Goal: Transaction & Acquisition: Subscribe to service/newsletter

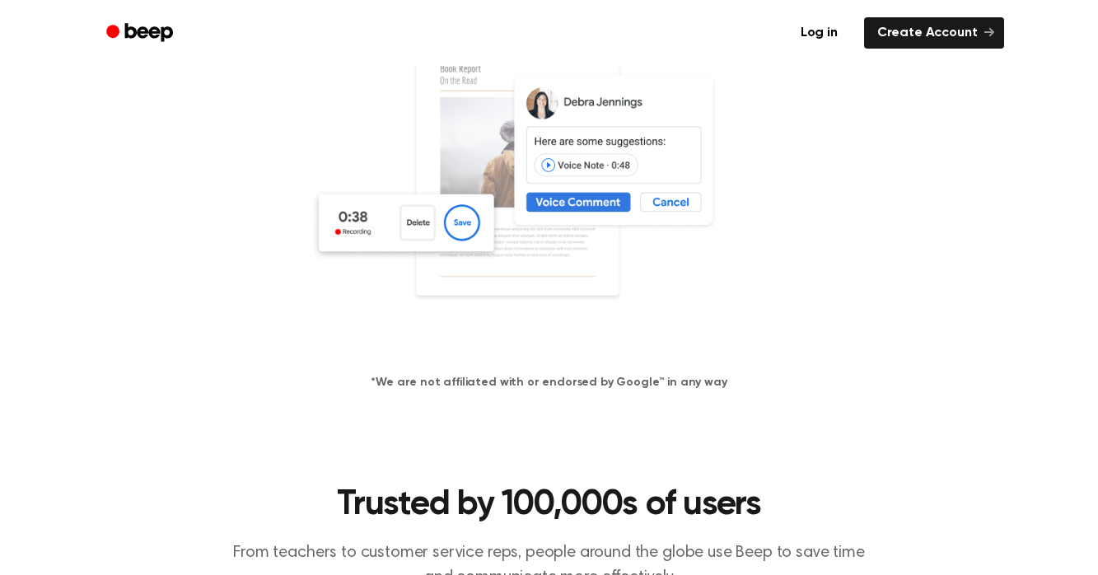
scroll to position [339, 0]
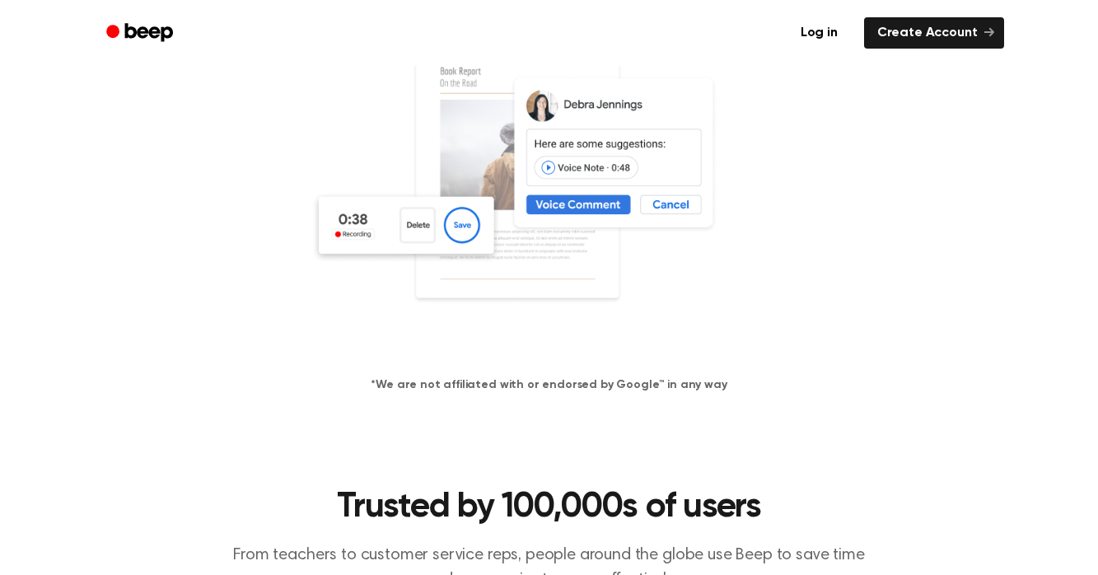
click at [433, 232] on img at bounding box center [550, 192] width 478 height 316
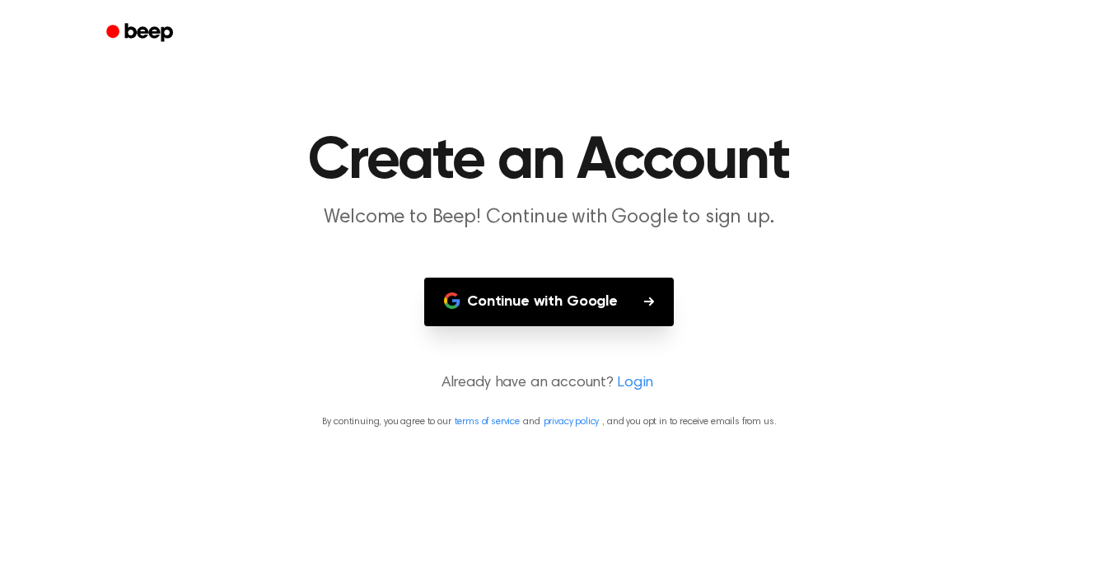
click at [292, 101] on main "Create an Account Welcome to Beep! Continue with Google to sign up. Continue wi…" at bounding box center [549, 287] width 1098 height 575
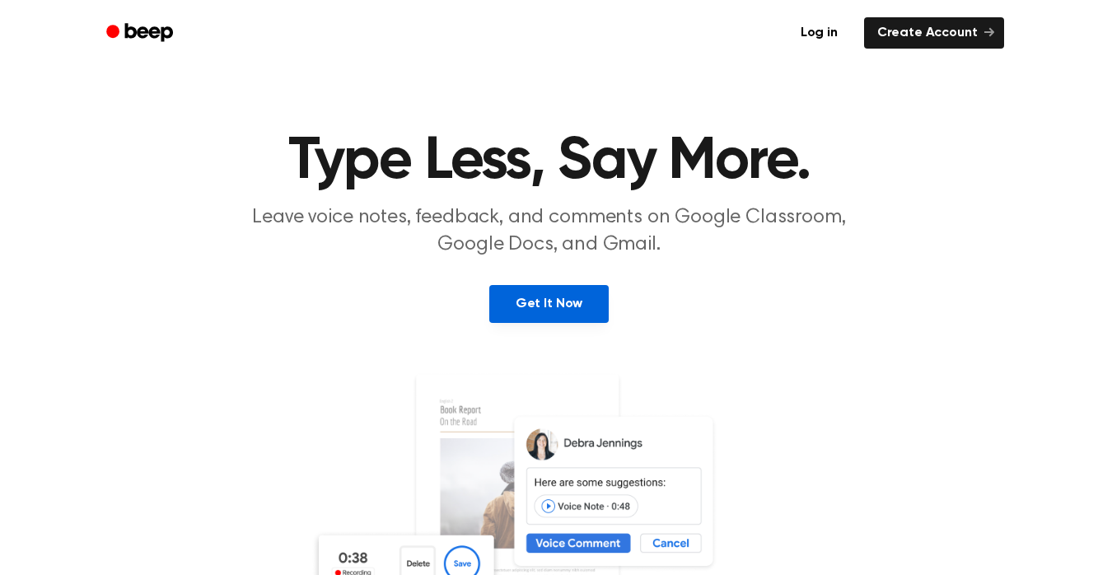
click at [510, 321] on link "Get It Now" at bounding box center [548, 304] width 119 height 38
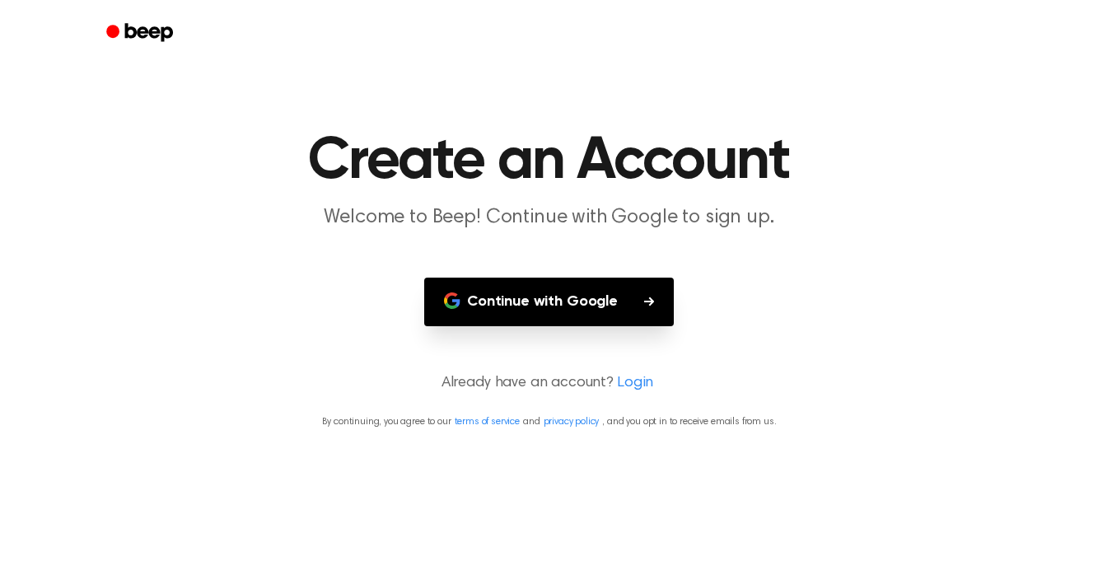
click at [508, 321] on button "Continue with Google" at bounding box center [549, 302] width 250 height 49
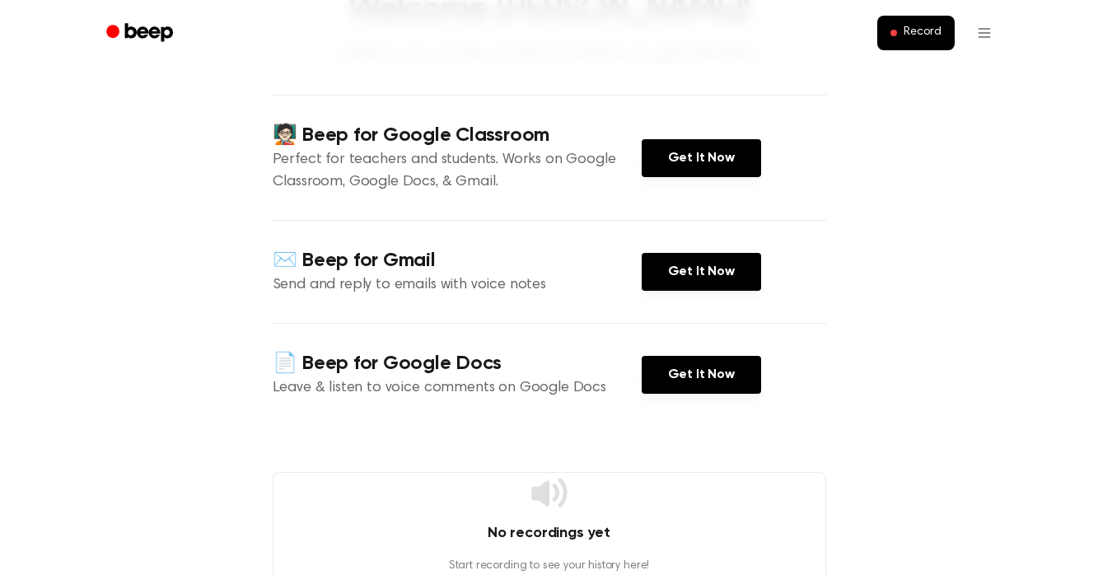
scroll to position [139, 0]
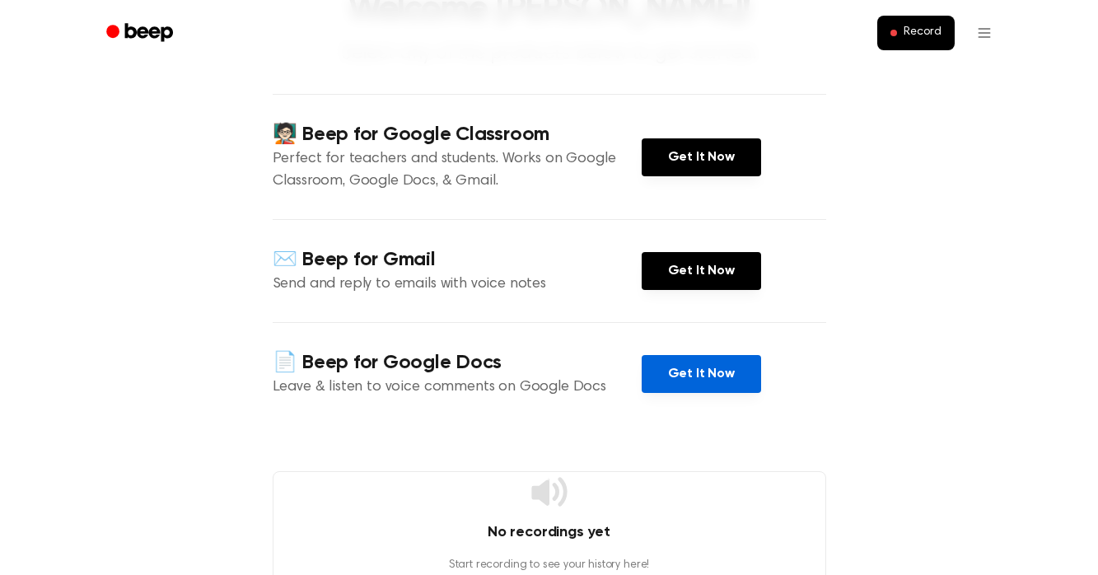
click at [669, 360] on link "Get It Now" at bounding box center [701, 374] width 119 height 38
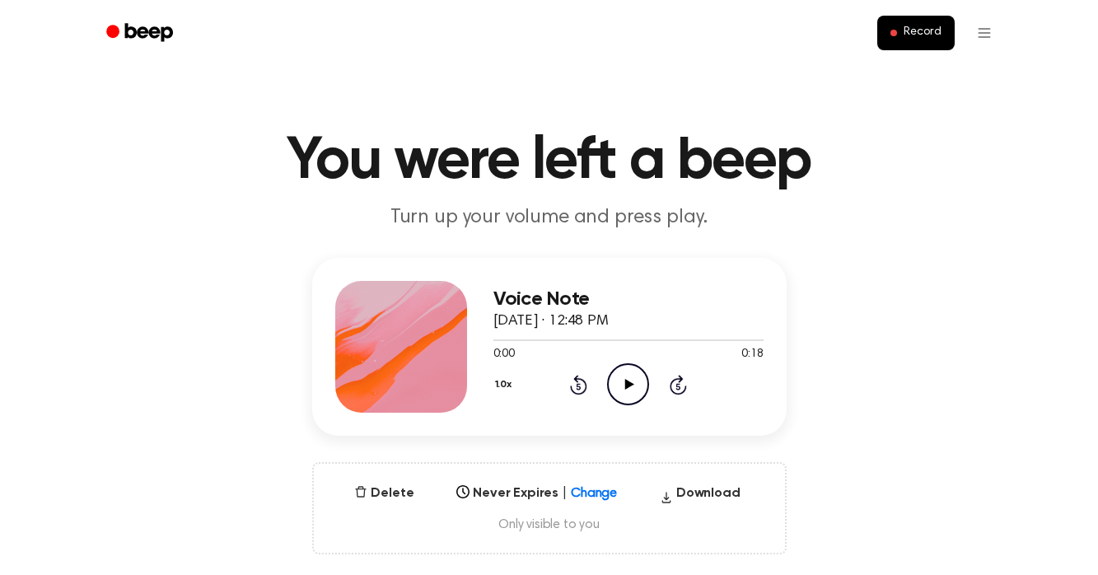
click at [636, 391] on icon "Play Audio" at bounding box center [628, 384] width 42 height 42
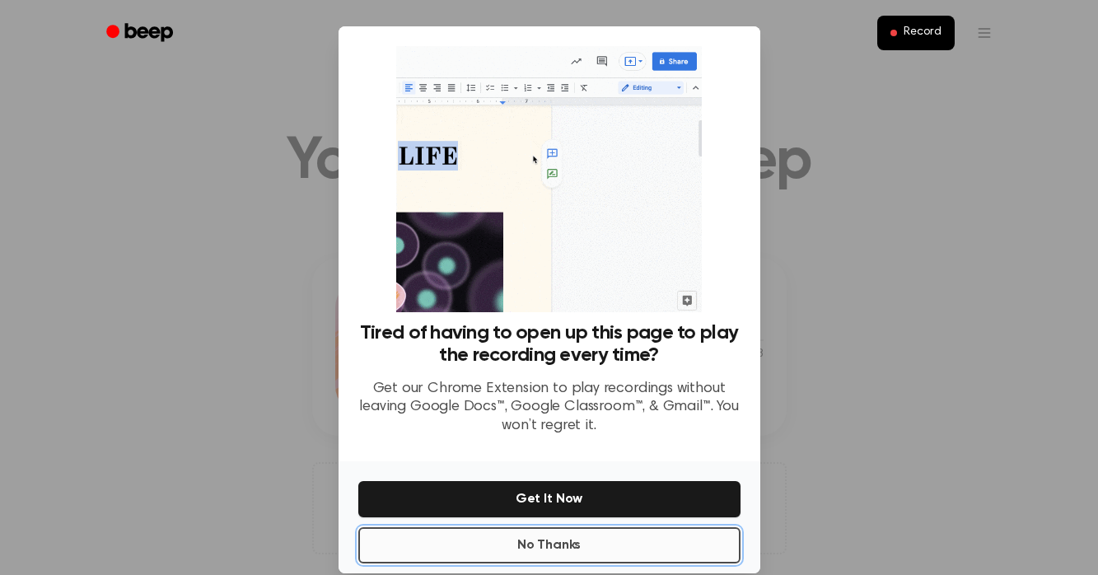
click at [616, 536] on button "No Thanks" at bounding box center [549, 545] width 382 height 36
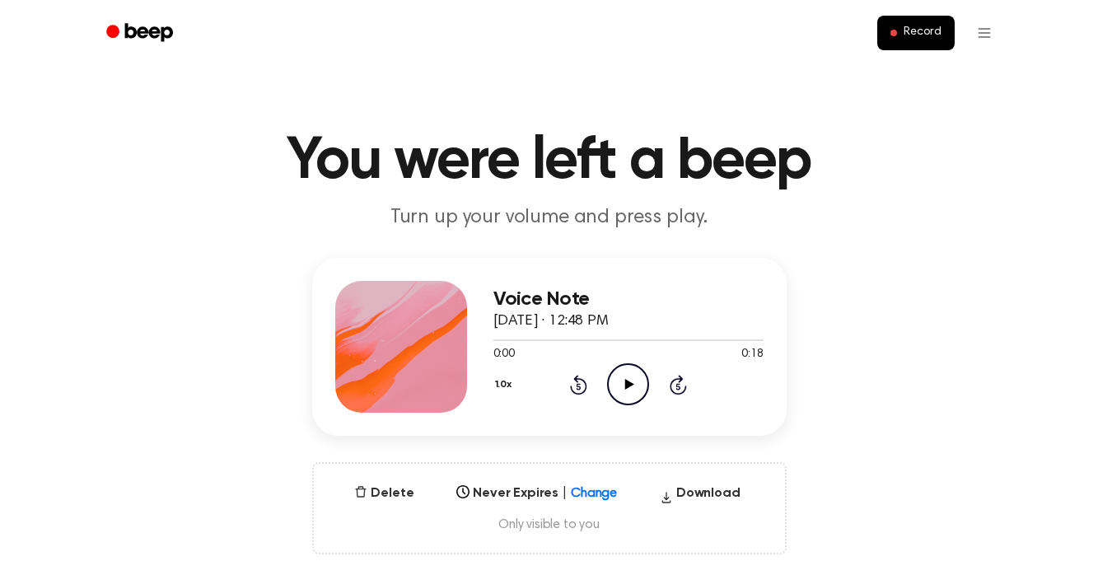
click at [636, 400] on icon "Play Audio" at bounding box center [628, 384] width 42 height 42
click at [620, 390] on icon "Play Audio" at bounding box center [628, 384] width 42 height 42
